Goal: Find specific page/section: Find specific page/section

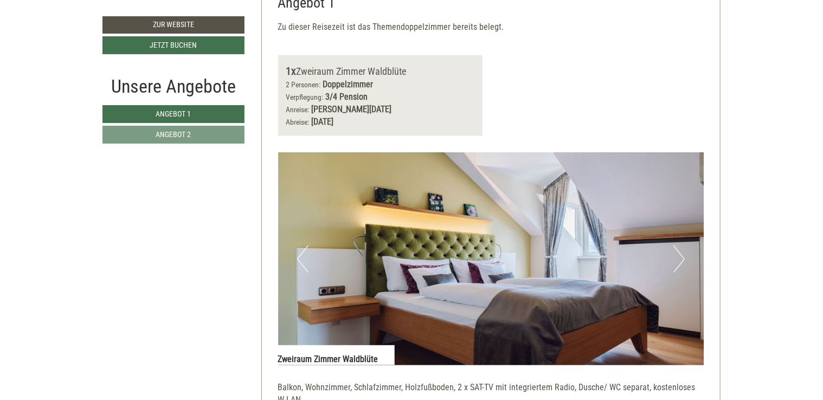
scroll to position [434, 0]
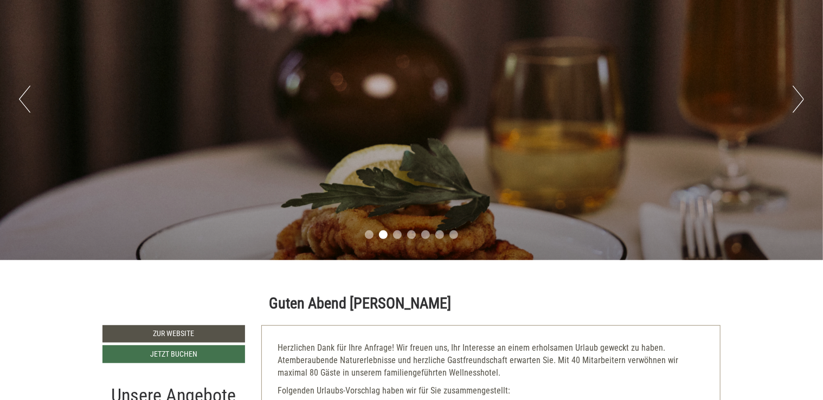
scroll to position [54, 0]
